Goal: Check status: Check status

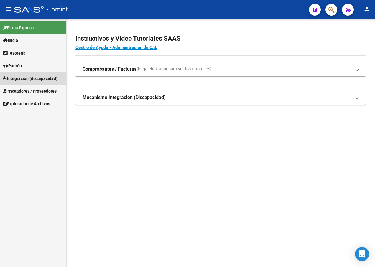
click at [40, 79] on span "Integración (discapacidad)" at bounding box center [30, 78] width 55 height 6
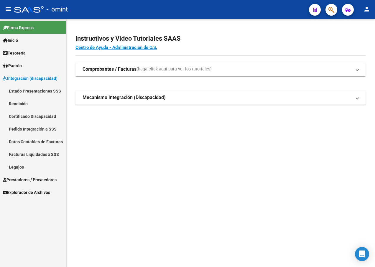
click at [41, 153] on link "Facturas Liquidadas x SSS" at bounding box center [33, 154] width 66 height 13
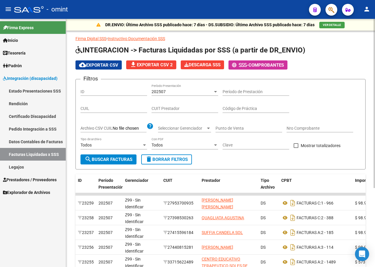
click at [111, 108] on input "CUIL" at bounding box center [114, 108] width 67 height 5
paste input "23-58389725-9"
type input "23-58389725-9"
click at [205, 88] on div "202507 Período Presentación" at bounding box center [185, 90] width 67 height 12
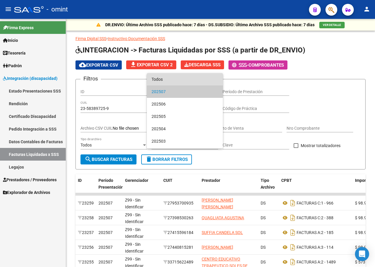
click at [193, 79] on span "Todos" at bounding box center [185, 79] width 67 height 12
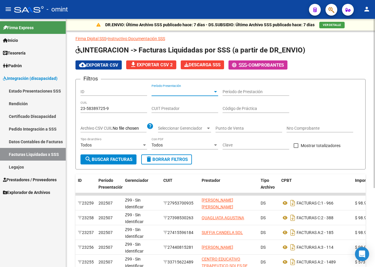
click at [122, 158] on span "search Buscar Facturas" at bounding box center [109, 159] width 48 height 5
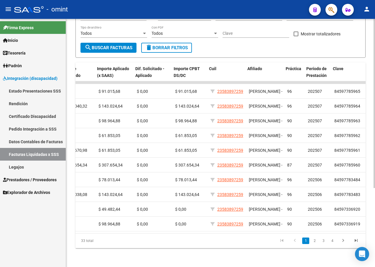
scroll to position [0, 364]
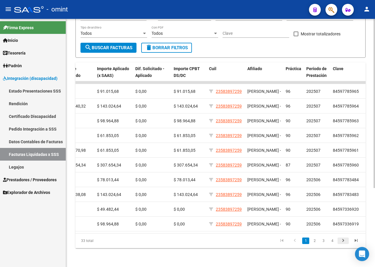
click at [343, 240] on icon "go to next page" at bounding box center [344, 241] width 8 height 7
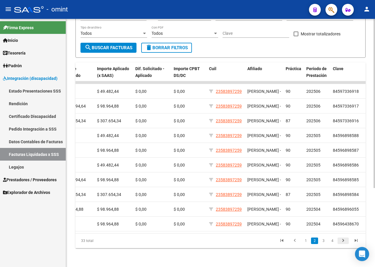
click at [343, 240] on icon "go to next page" at bounding box center [344, 241] width 8 height 7
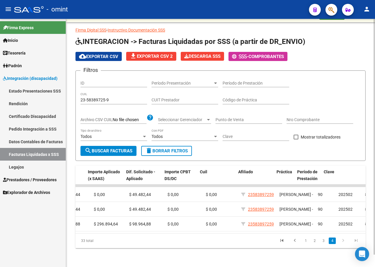
scroll to position [0, 373]
